Goal: Task Accomplishment & Management: Manage account settings

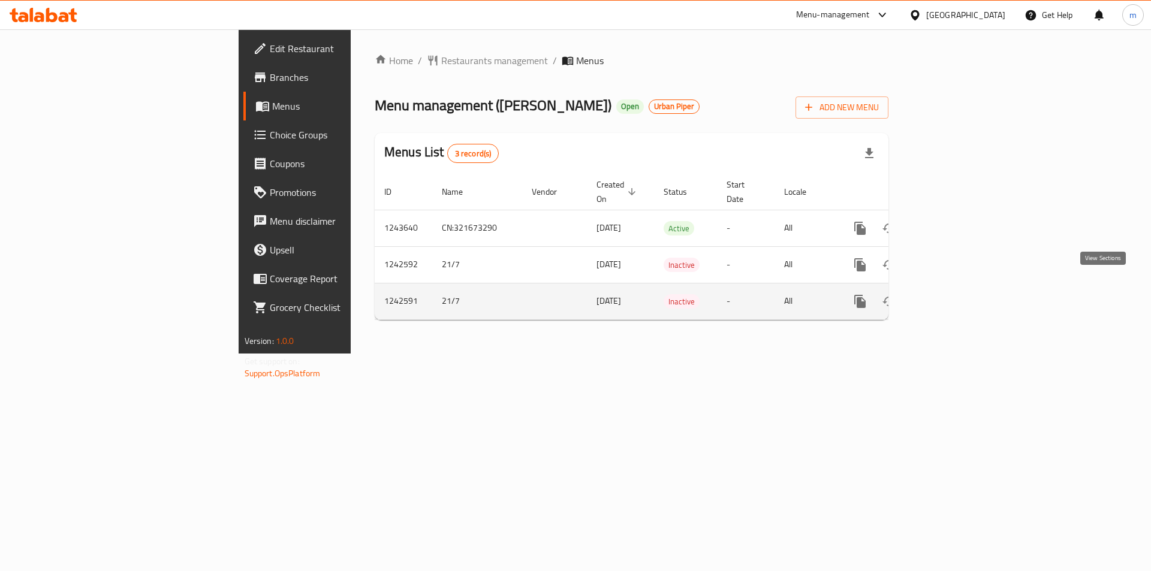
click at [953, 294] on icon "enhanced table" at bounding box center [946, 301] width 14 height 14
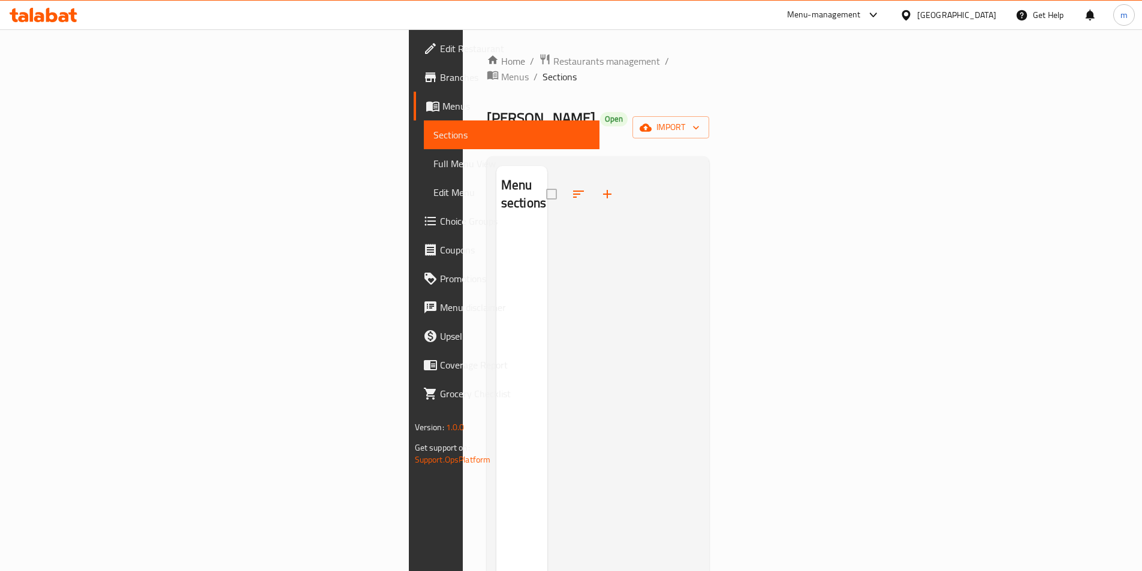
click at [546, 180] on div at bounding box center [584, 194] width 76 height 29
drag, startPoint x: 435, startPoint y: 152, endPoint x: 428, endPoint y: 153, distance: 6.7
click at [546, 180] on div at bounding box center [584, 194] width 76 height 29
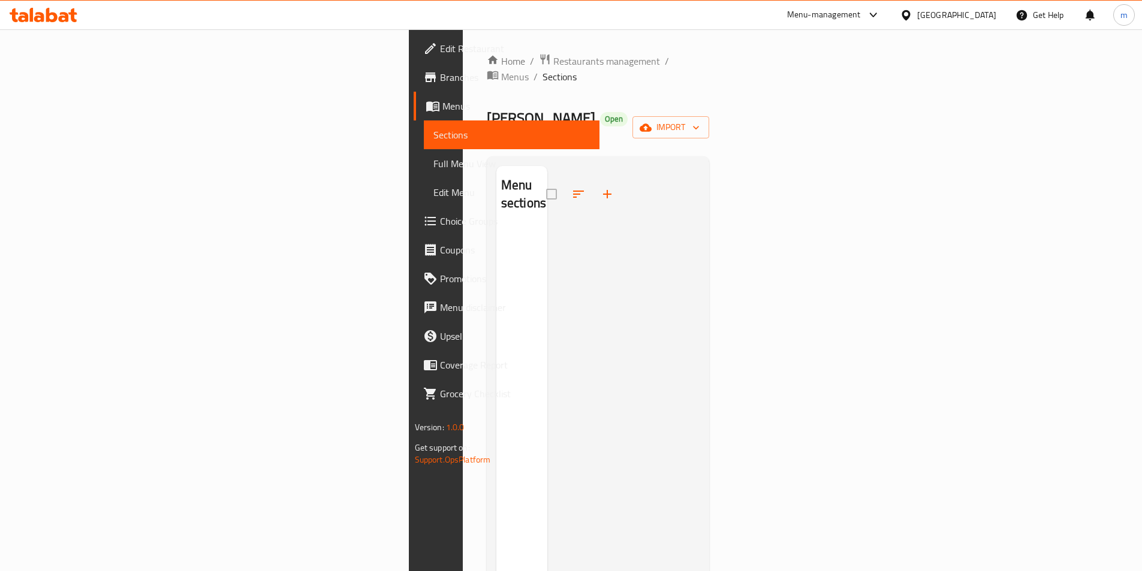
drag, startPoint x: 431, startPoint y: 158, endPoint x: 424, endPoint y: 156, distance: 6.7
click at [546, 180] on div at bounding box center [584, 194] width 76 height 29
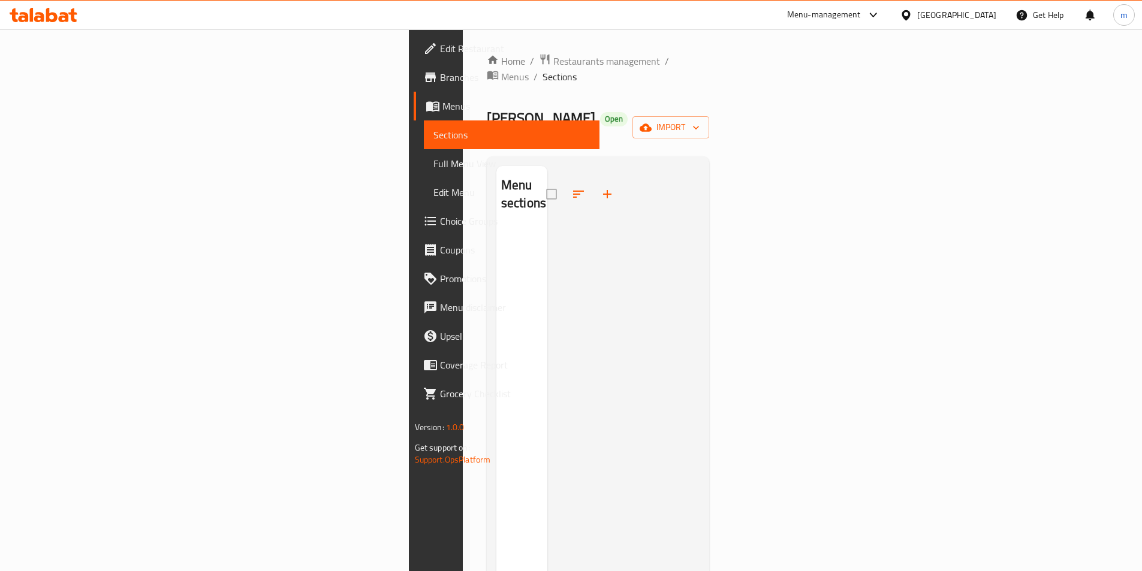
click at [546, 180] on div at bounding box center [584, 194] width 76 height 29
click at [699, 120] on span "import" at bounding box center [671, 127] width 58 height 15
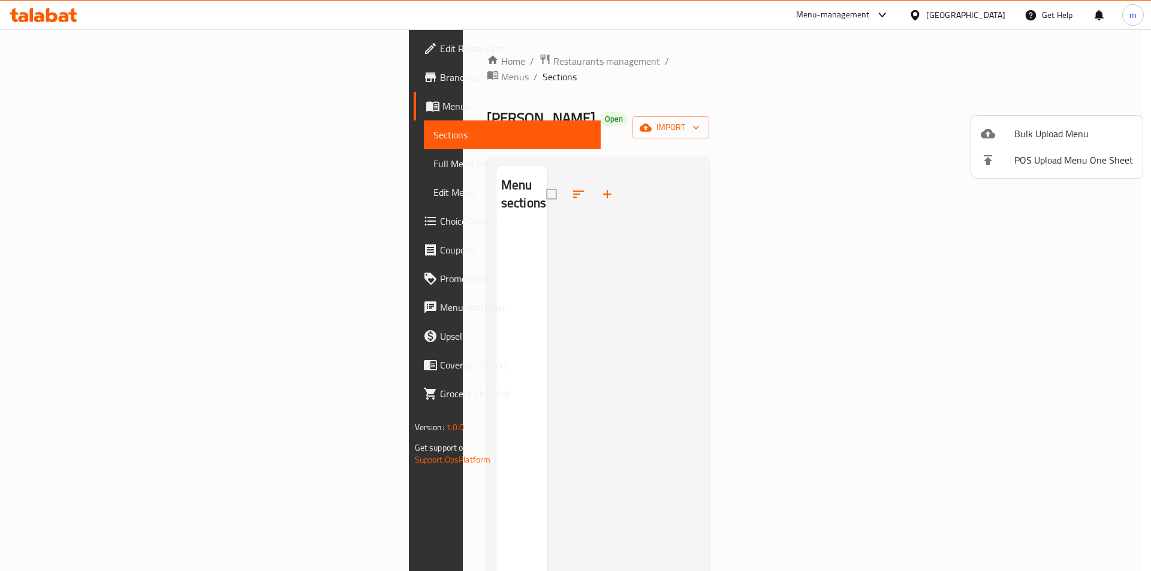
drag, startPoint x: 401, startPoint y: 146, endPoint x: 423, endPoint y: 152, distance: 23.0
click at [408, 147] on div at bounding box center [575, 285] width 1151 height 571
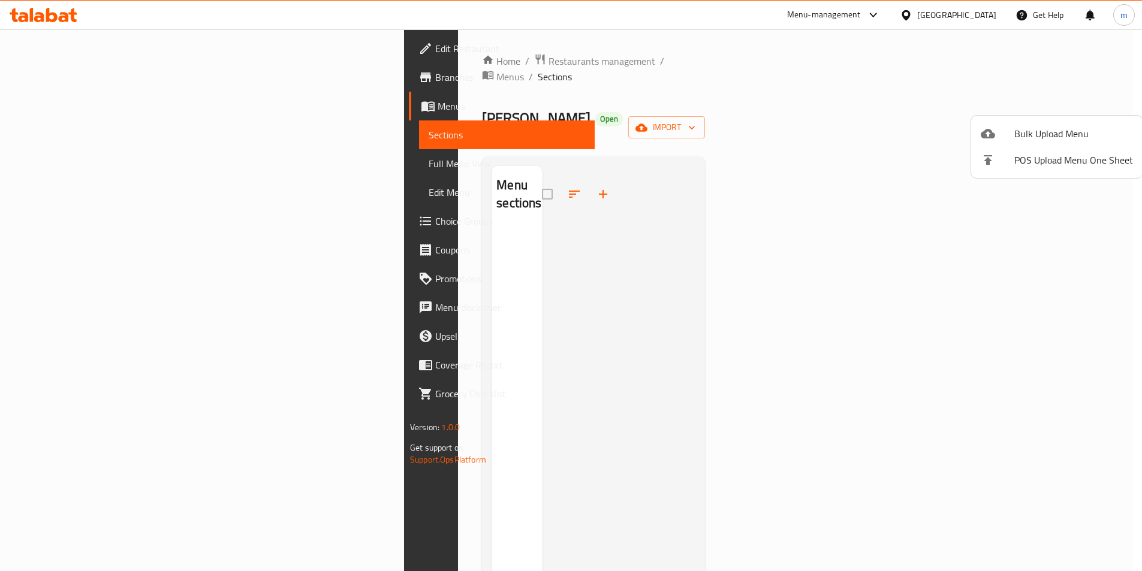
click at [542, 180] on div at bounding box center [580, 194] width 76 height 29
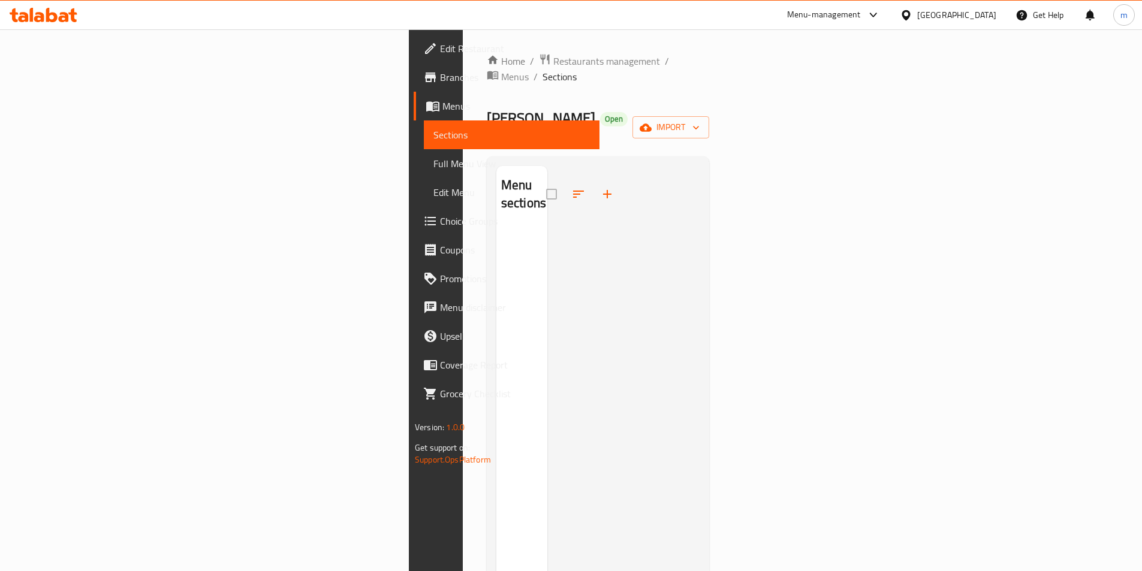
click at [546, 180] on div at bounding box center [584, 194] width 76 height 29
click at [424, 122] on link "Sections" at bounding box center [512, 134] width 176 height 29
click at [414, 113] on link "Menus" at bounding box center [507, 106] width 186 height 29
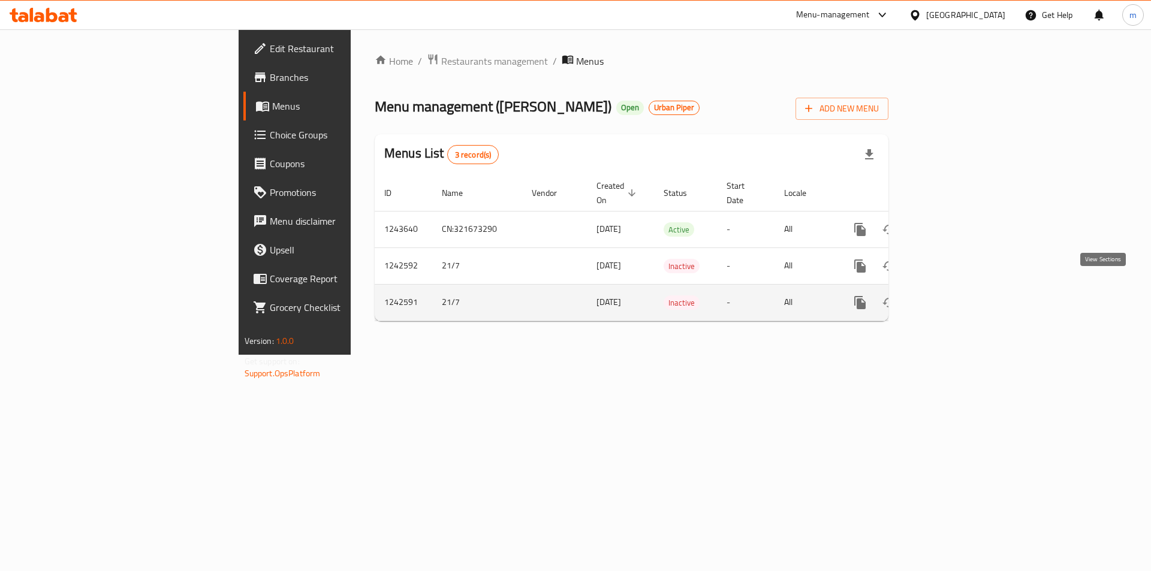
click at [961, 288] on link "enhanced table" at bounding box center [946, 302] width 29 height 29
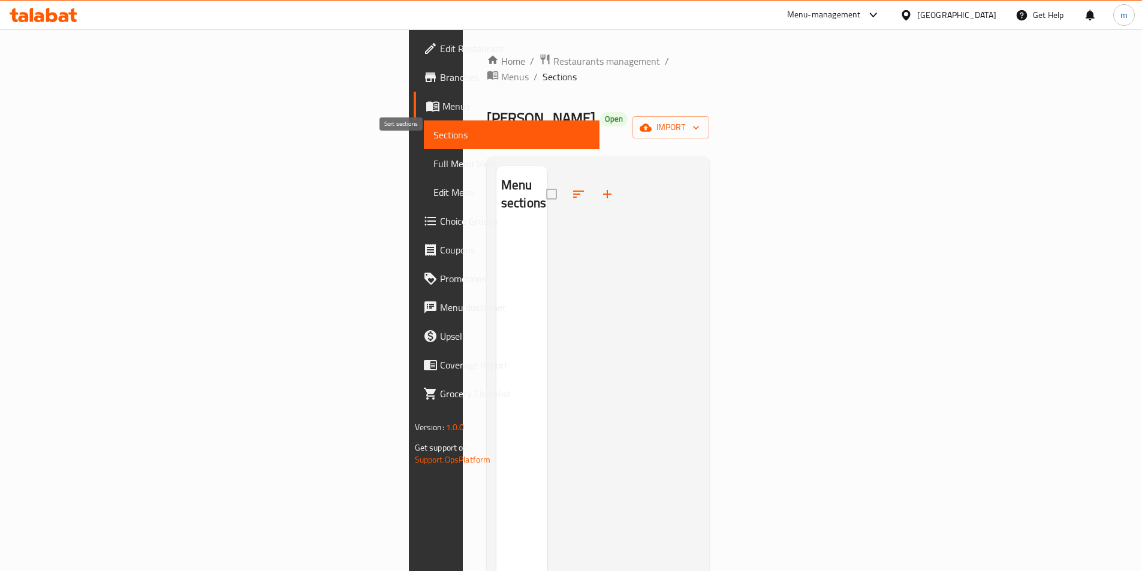
click at [546, 180] on div at bounding box center [584, 194] width 76 height 29
click at [440, 82] on span "Branches" at bounding box center [515, 77] width 150 height 14
